Goal: Task Accomplishment & Management: Use online tool/utility

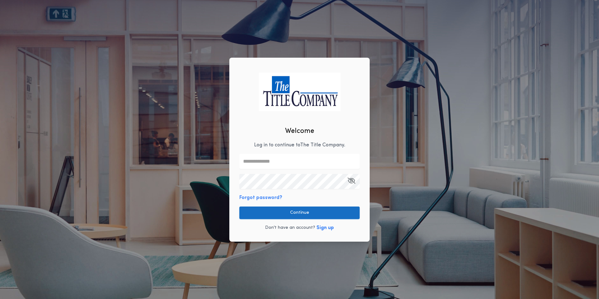
type input "**********"
click at [292, 214] on button "Continue" at bounding box center [299, 212] width 120 height 13
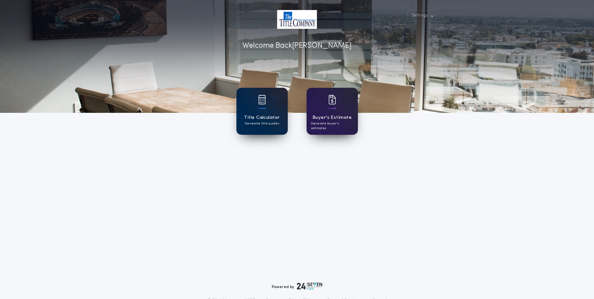
click at [246, 103] on div "Title Calculator Generate title quotes" at bounding box center [262, 111] width 51 height 47
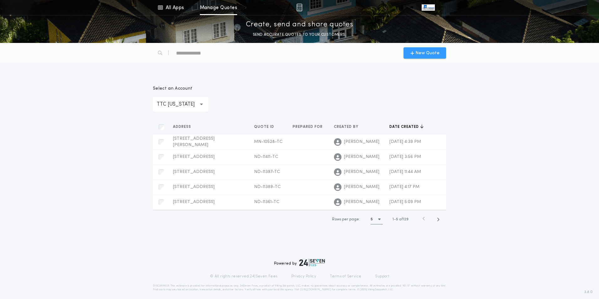
click at [422, 50] on span "New Quote" at bounding box center [427, 53] width 24 height 7
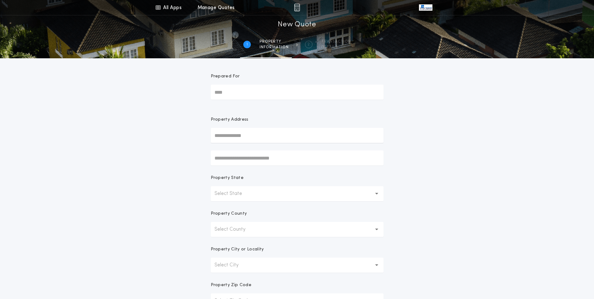
drag, startPoint x: 233, startPoint y: 134, endPoint x: 242, endPoint y: 132, distance: 8.6
click at [233, 134] on input "text" at bounding box center [297, 135] width 173 height 15
click at [245, 147] on button "[STREET_ADDRESS]" at bounding box center [297, 147] width 173 height 9
type input "**********"
drag, startPoint x: 510, startPoint y: 194, endPoint x: 498, endPoint y: 213, distance: 22.4
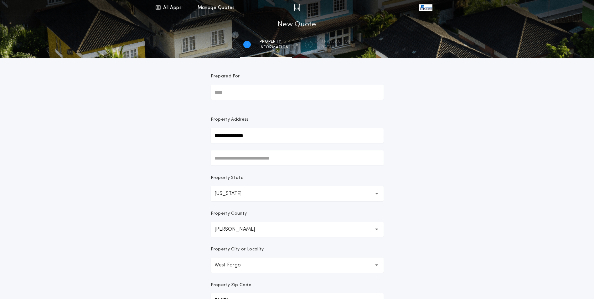
click at [510, 195] on div "**********" at bounding box center [297, 179] width 594 height 358
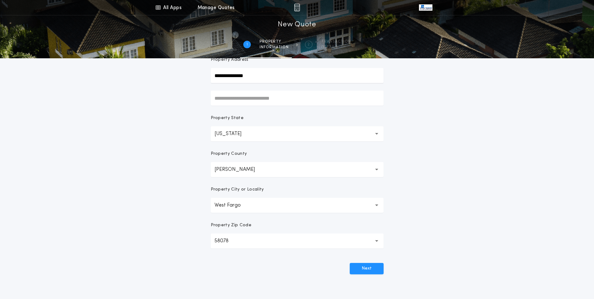
scroll to position [63, 0]
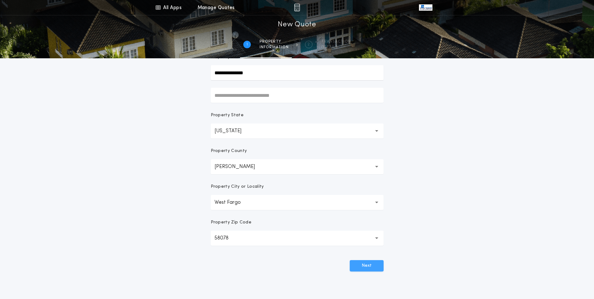
click at [369, 262] on button "Next" at bounding box center [367, 265] width 34 height 11
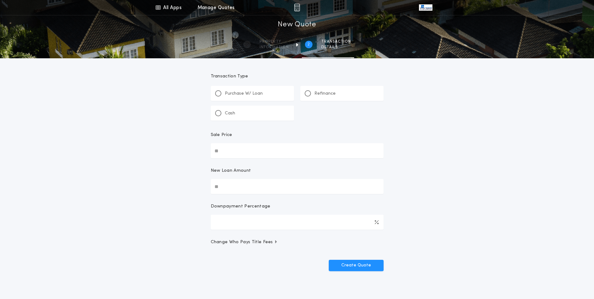
click at [313, 95] on div "Refinance" at bounding box center [320, 93] width 31 height 7
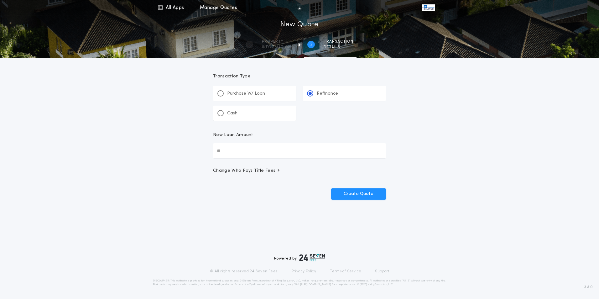
click at [291, 157] on input "New Loan Amount" at bounding box center [299, 150] width 173 height 15
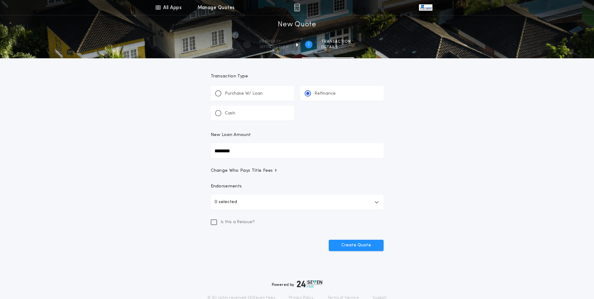
type input "********"
click at [289, 198] on button "0 selected" at bounding box center [297, 202] width 173 height 15
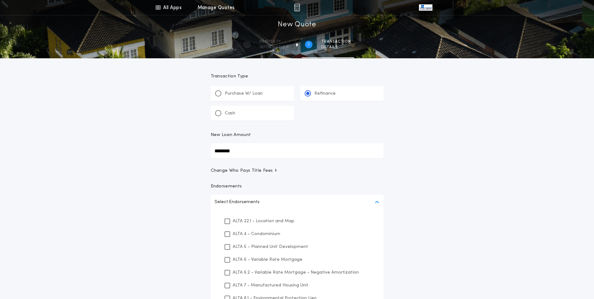
click at [267, 220] on p "ALTA 22.1 - Location and Map" at bounding box center [264, 221] width 62 height 7
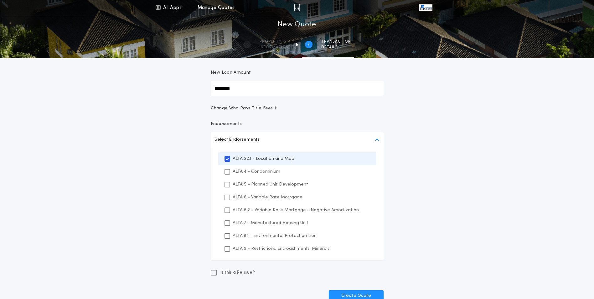
scroll to position [63, 0]
click at [298, 235] on p "ALTA 8.1 - Environmental Protection Lien" at bounding box center [275, 235] width 84 height 7
click at [295, 252] on div "ALTA 9 - Restrictions, Encroachments, Minerals" at bounding box center [297, 248] width 158 height 13
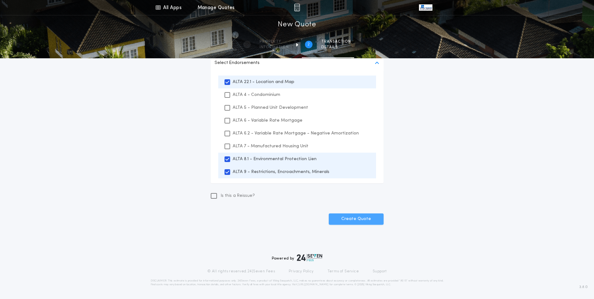
click at [366, 218] on button "Create Quote" at bounding box center [356, 218] width 55 height 11
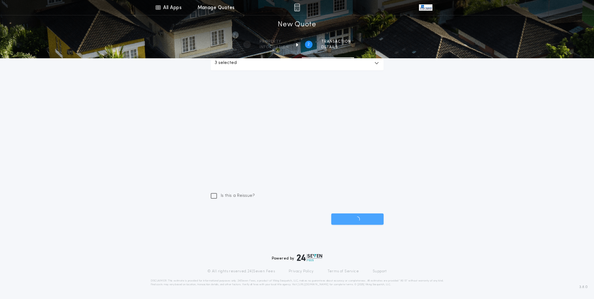
scroll to position [26, 0]
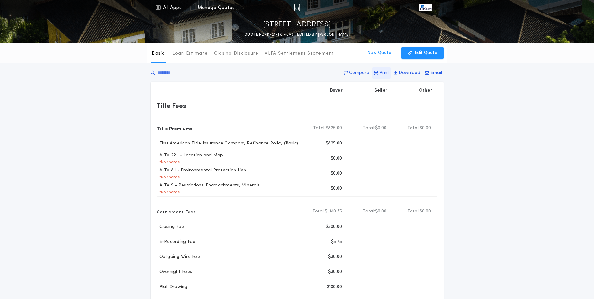
click at [387, 73] on p "Print" at bounding box center [385, 73] width 10 height 6
